Goal: Information Seeking & Learning: Learn about a topic

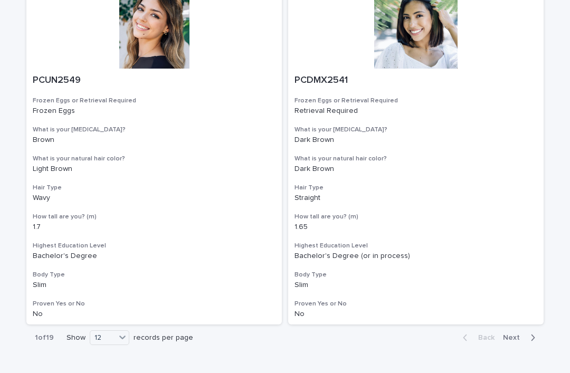
scroll to position [1878, 0]
click at [116, 355] on div "36" at bounding box center [110, 351] width 39 height 13
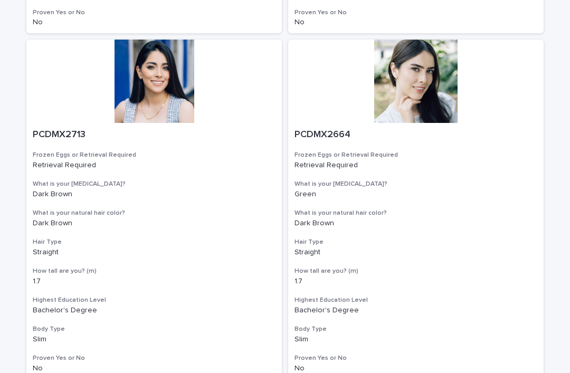
scroll to position [5976, 0]
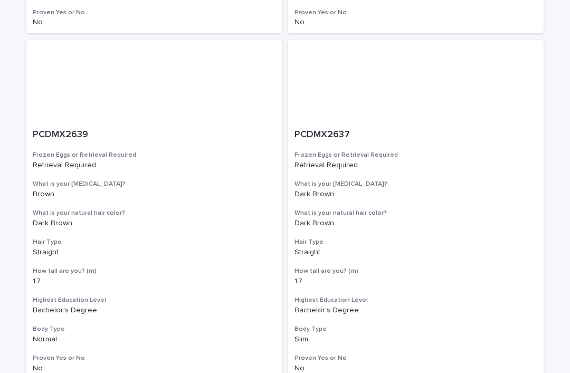
scroll to position [5976, 0]
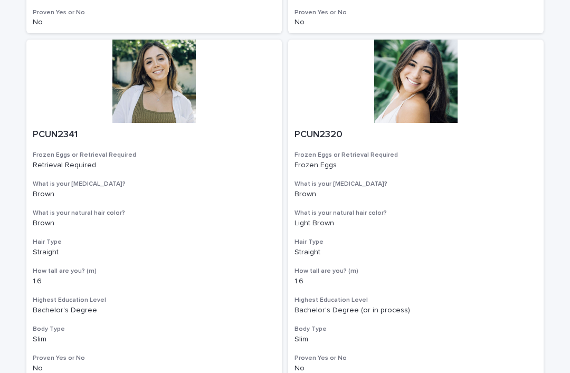
scroll to position [5976, 0]
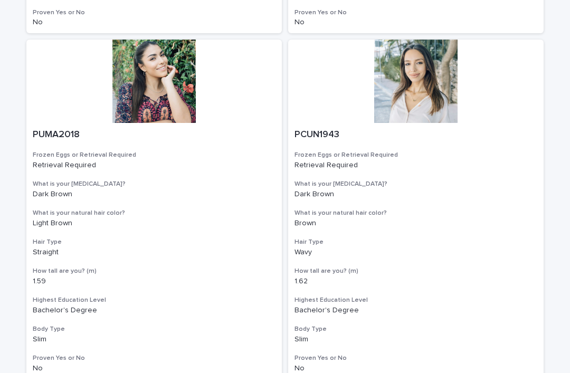
scroll to position [5976, 0]
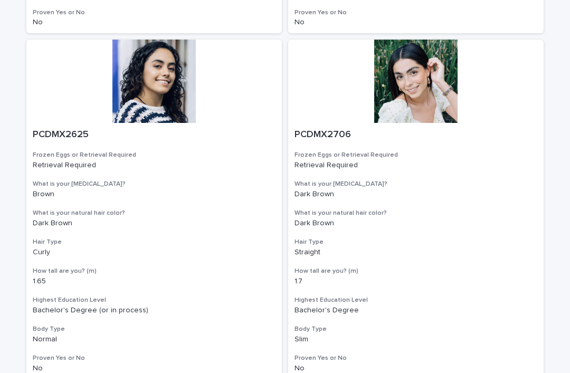
scroll to position [5976, 0]
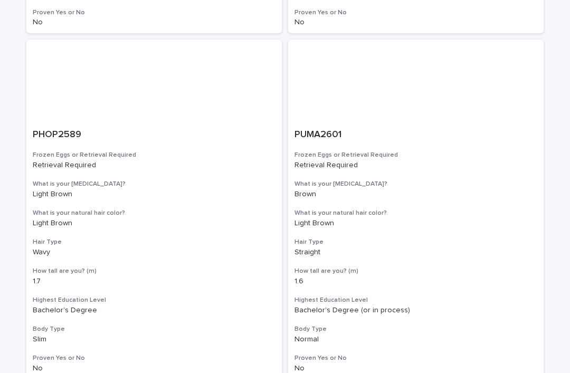
scroll to position [5976, 0]
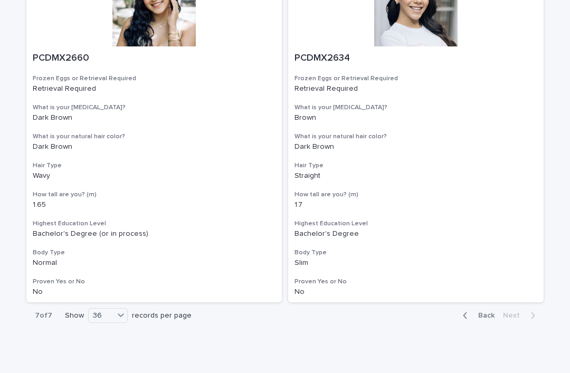
scroll to position [154, 0]
